Goal: Information Seeking & Learning: Learn about a topic

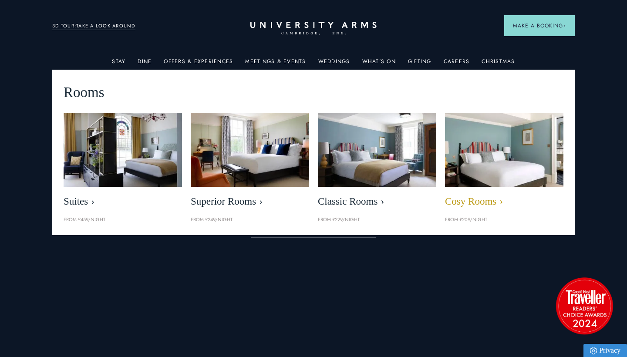
click at [493, 179] on img at bounding box center [504, 149] width 136 height 85
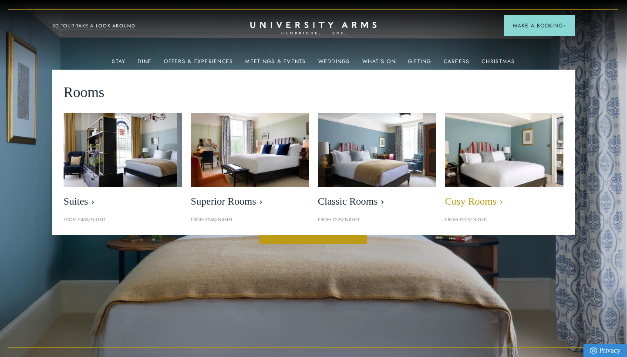
scroll to position [0, 0]
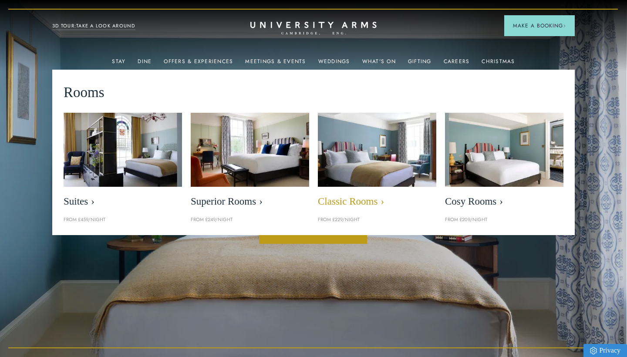
click at [357, 201] on span "Classic Rooms" at bounding box center [377, 201] width 118 height 12
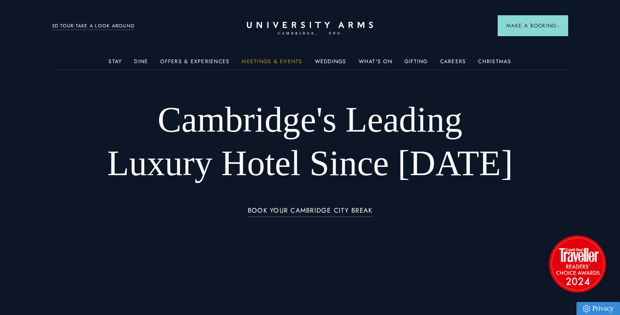
click at [289, 58] on link "Meetings & Events" at bounding box center [272, 63] width 61 height 11
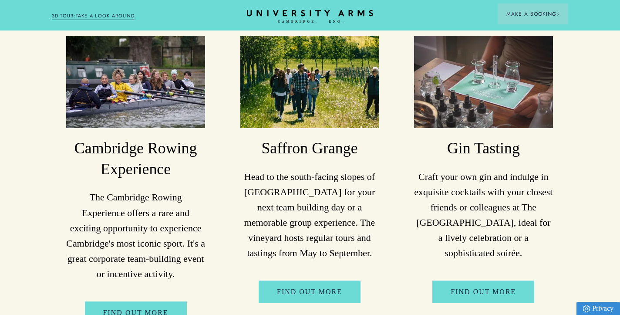
scroll to position [2975, 0]
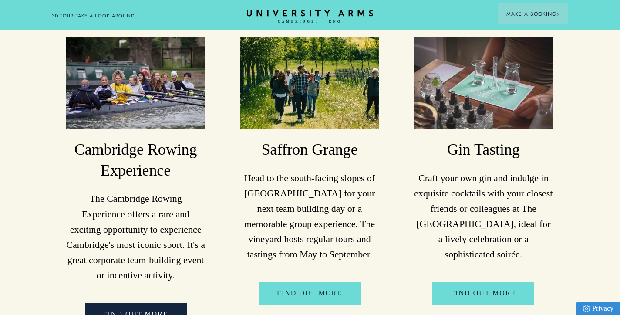
click at [131, 303] on link "FIND OUT MORE" at bounding box center [136, 314] width 102 height 23
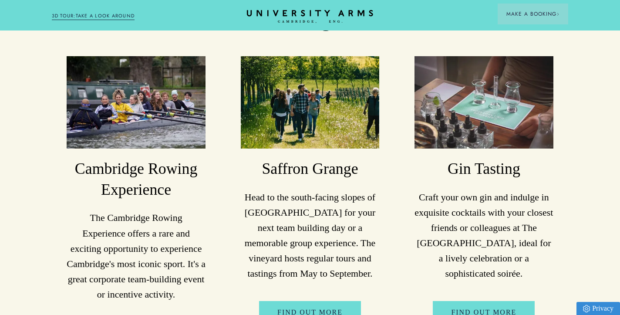
scroll to position [2957, 0]
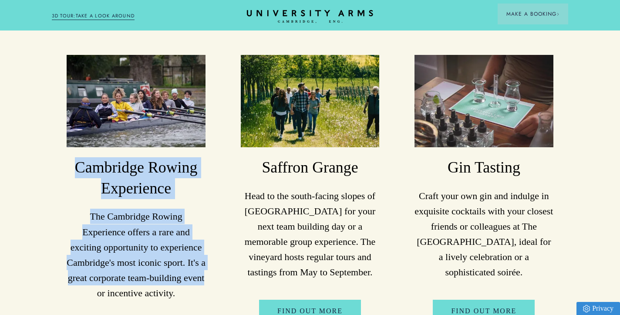
drag, startPoint x: 77, startPoint y: 100, endPoint x: 208, endPoint y: 204, distance: 167.3
click at [208, 204] on li "Cambridge Rowing Experience The Cambridge Rowing Experience offers a rare and e…" at bounding box center [136, 199] width 159 height 288
copy div "Cambridge Rowing Experience The Cambridge Rowing Experience offers a rare and e…"
drag, startPoint x: 449, startPoint y: 101, endPoint x: 522, endPoint y: 203, distance: 126.1
click at [522, 203] on div "Gin Tasting Craft your own gin and indulge in exquisite cocktails with your clo…" at bounding box center [483, 199] width 139 height 288
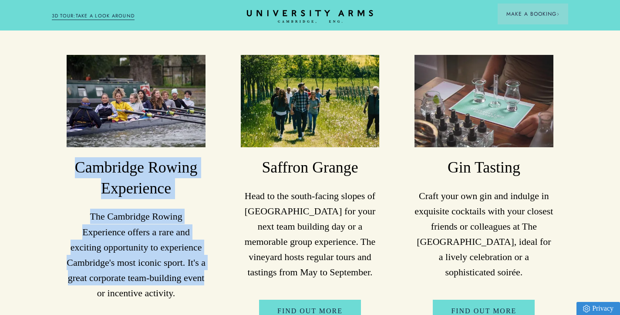
copy div "Gin Tasting Craft your own gin and indulge in exquisite cocktails with your clo…"
click at [494, 300] on link "FIND OUT MORE" at bounding box center [484, 311] width 102 height 23
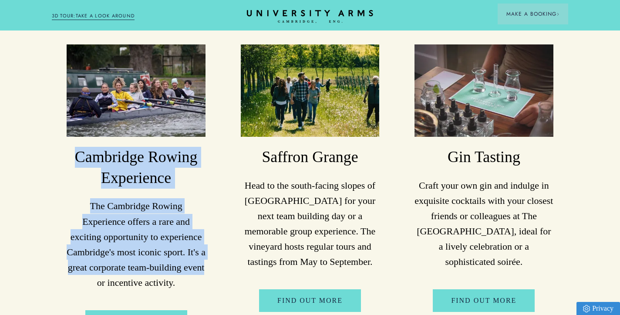
scroll to position [2968, 0]
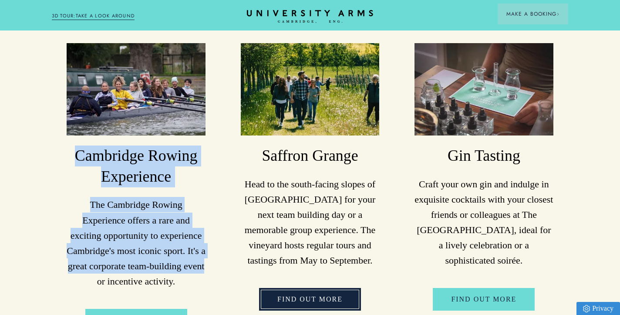
click at [316, 288] on link "FIND OUT MORE" at bounding box center [310, 299] width 102 height 23
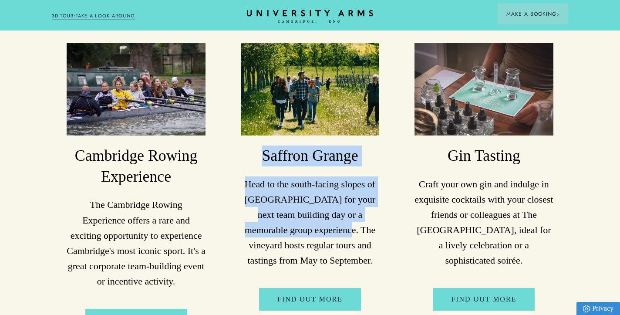
drag, startPoint x: 263, startPoint y: 85, endPoint x: 296, endPoint y: 159, distance: 81.3
click at [296, 159] on div "[GEOGRAPHIC_DATA] to the south-facing slopes of [GEOGRAPHIC_DATA] for your next…" at bounding box center [310, 187] width 139 height 288
copy div "[GEOGRAPHIC_DATA] to the south-facing slopes of [GEOGRAPHIC_DATA] for your next…"
